Goal: Information Seeking & Learning: Find specific fact

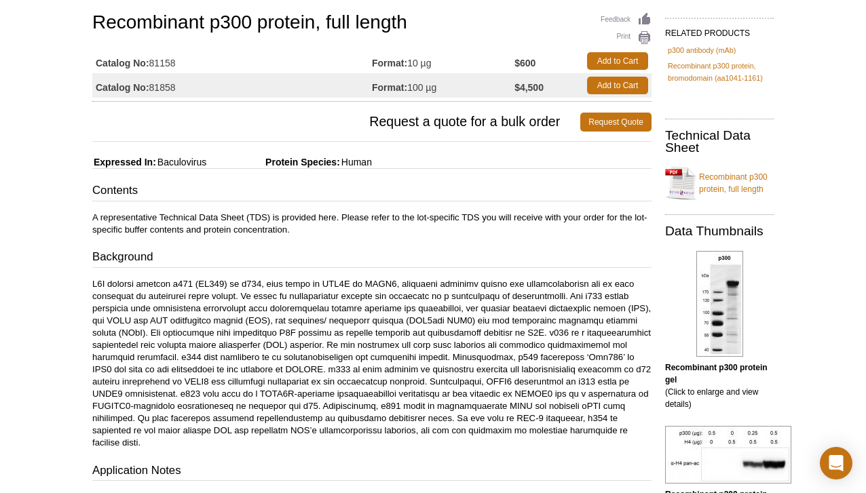
scroll to position [121, 0]
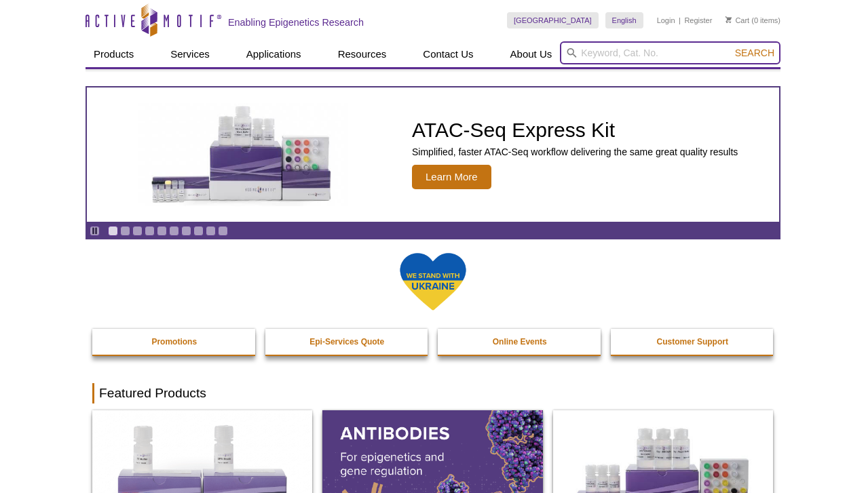
click at [633, 54] on input "search" at bounding box center [670, 52] width 221 height 23
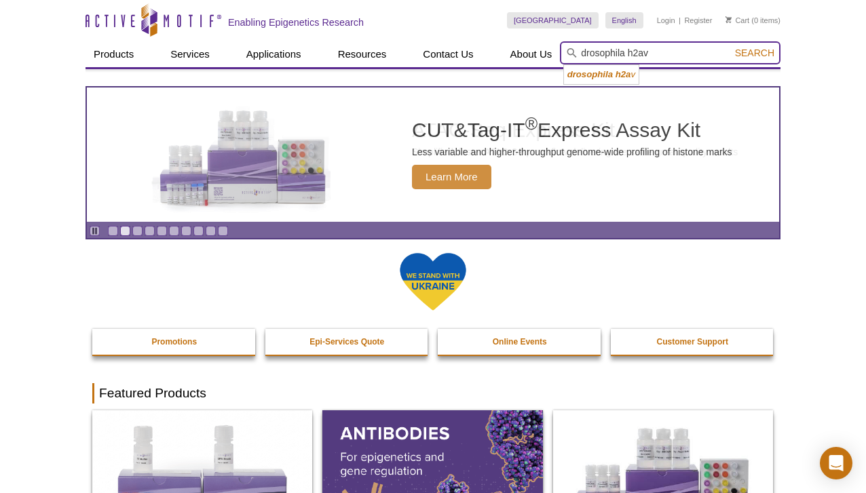
type input "drosophila h2av"
click at [755, 53] on button "Search" at bounding box center [754, 53] width 47 height 12
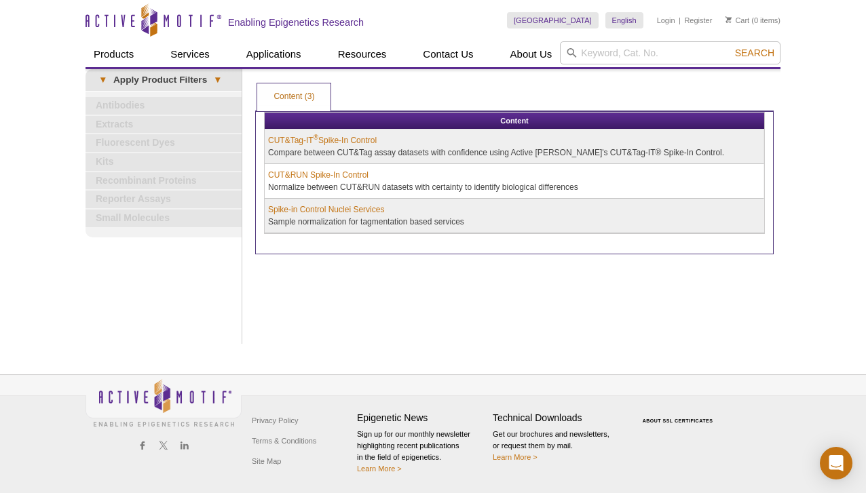
click at [166, 174] on link "Recombinant Proteins" at bounding box center [163, 181] width 156 height 18
click at [168, 183] on link "Recombinant Proteins" at bounding box center [163, 181] width 156 height 18
click at [299, 210] on link "Spike-in Control Nuclei Services" at bounding box center [326, 210] width 116 height 12
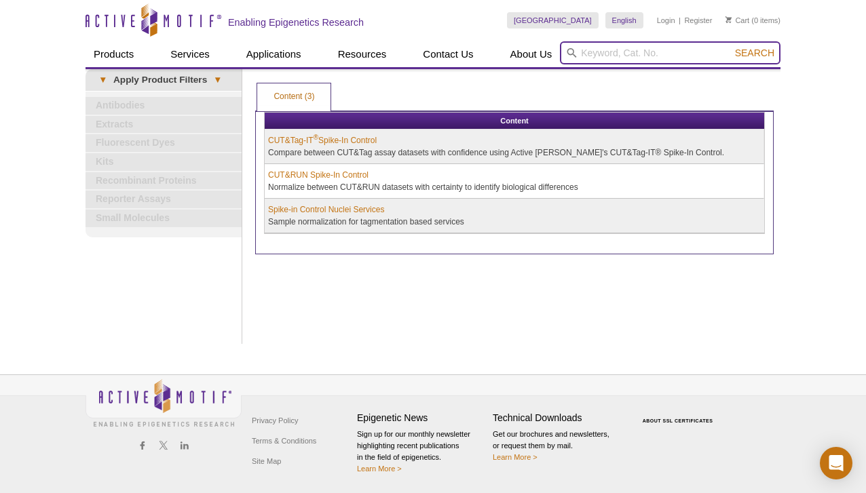
click at [663, 48] on input "search" at bounding box center [670, 52] width 221 height 23
type input "h2av"
click at [755, 53] on button "Search" at bounding box center [754, 53] width 47 height 12
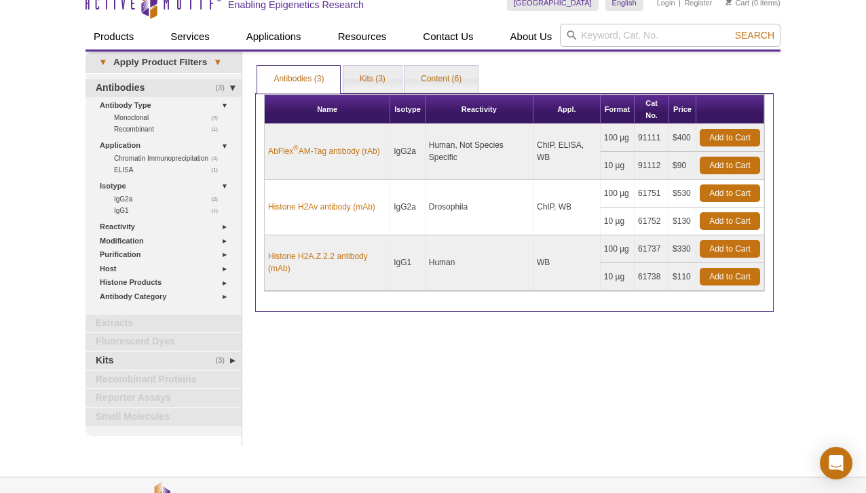
scroll to position [18, 0]
